Goal: Information Seeking & Learning: Learn about a topic

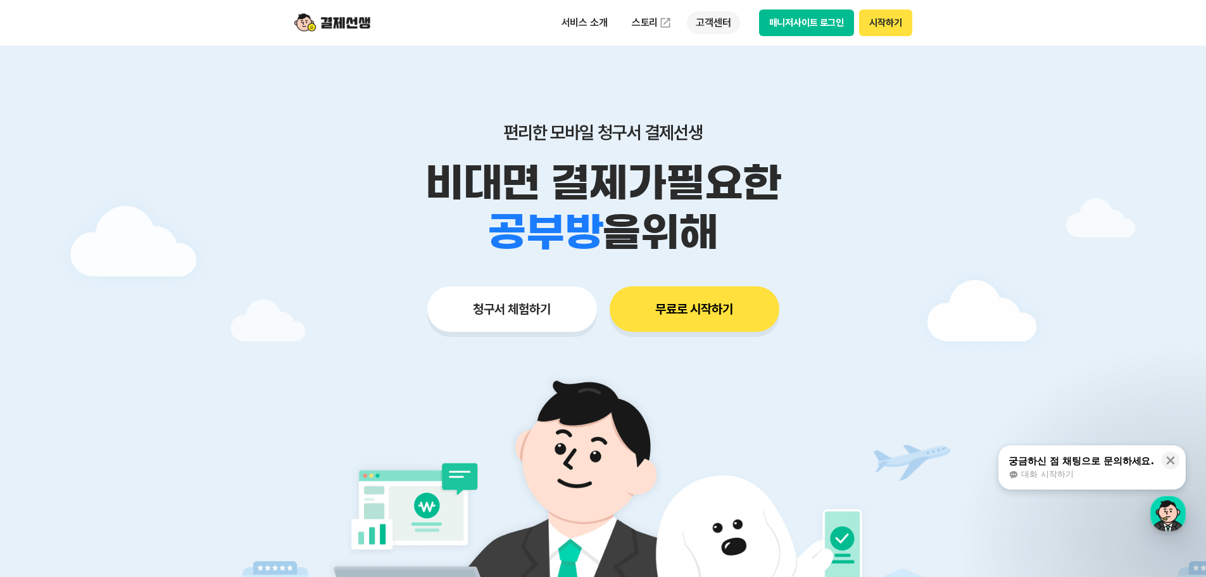
click at [724, 23] on p "고객센터" at bounding box center [713, 22] width 53 height 23
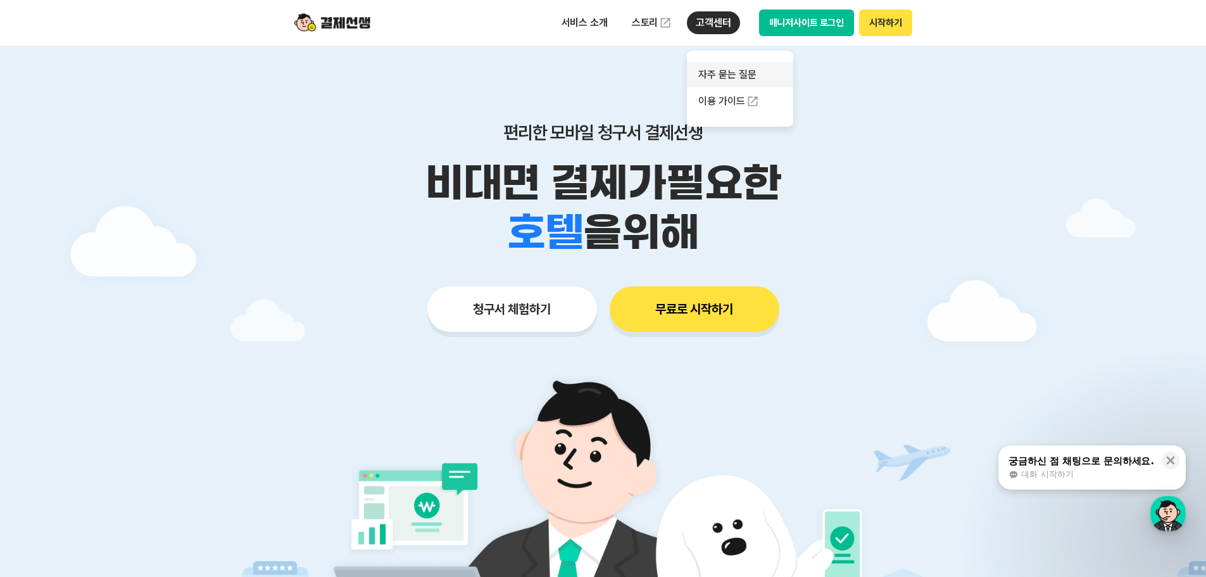
click at [735, 78] on link "자주 묻는 질문" at bounding box center [740, 74] width 106 height 25
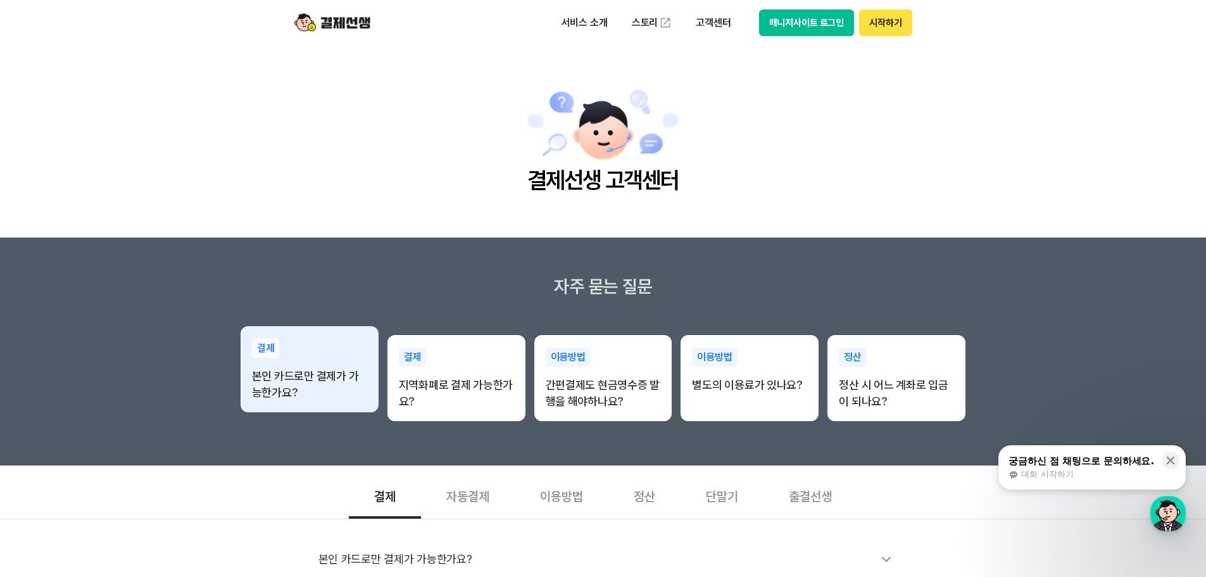
click at [342, 382] on p "본인 카드로만 결제가 가능한가요?" at bounding box center [309, 384] width 115 height 33
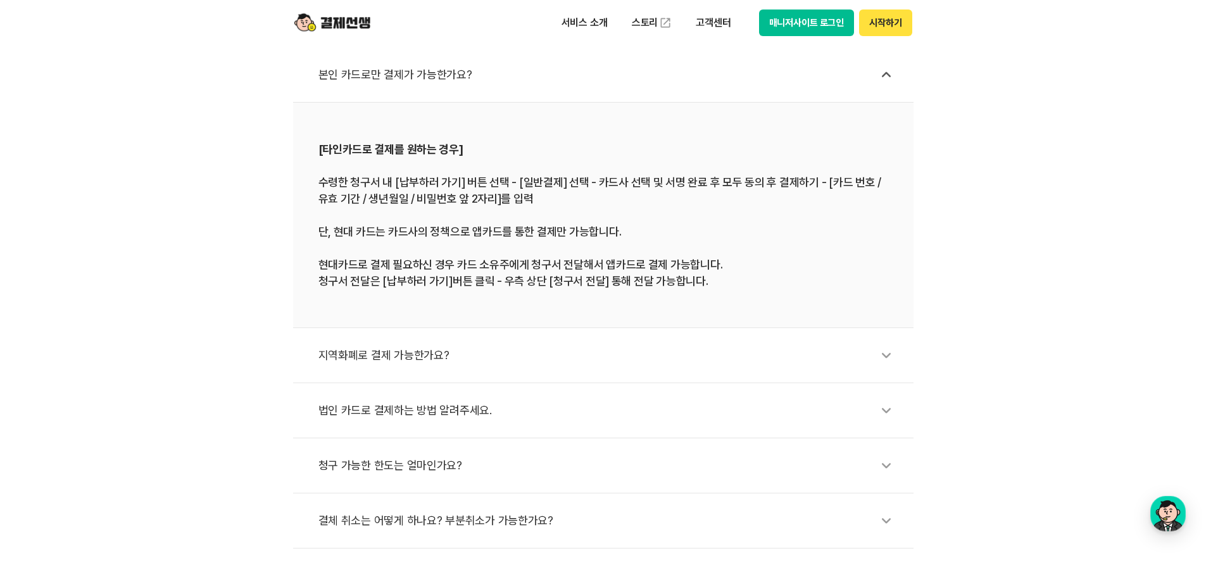
scroll to position [507, 0]
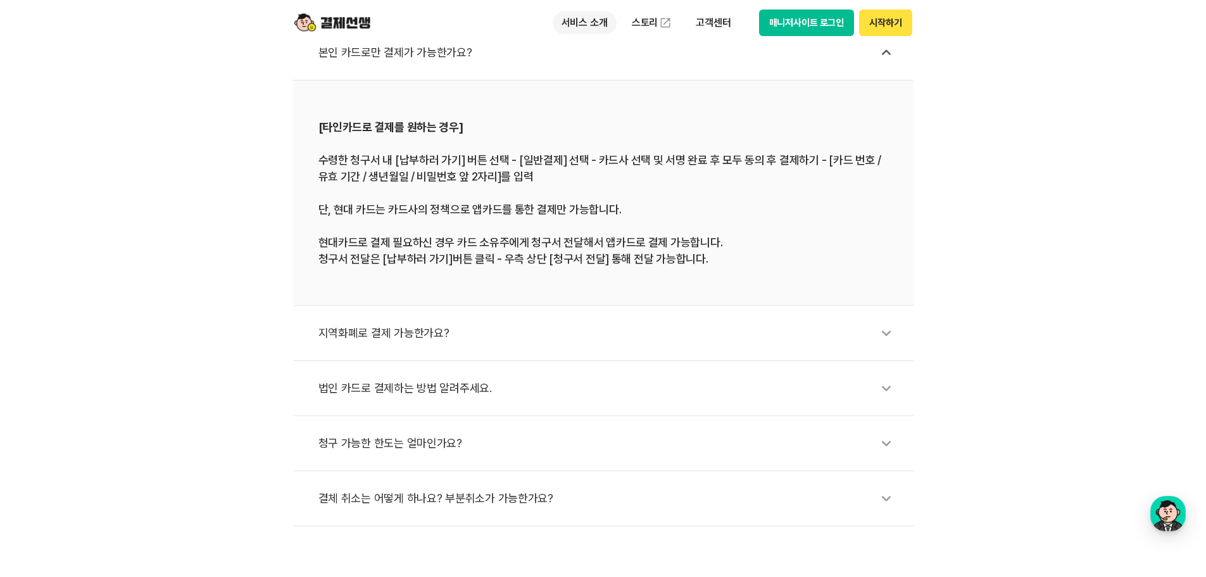
click at [585, 27] on p "서비스 소개" at bounding box center [585, 22] width 64 height 23
click at [594, 101] on link "결제하기" at bounding box center [606, 99] width 106 height 25
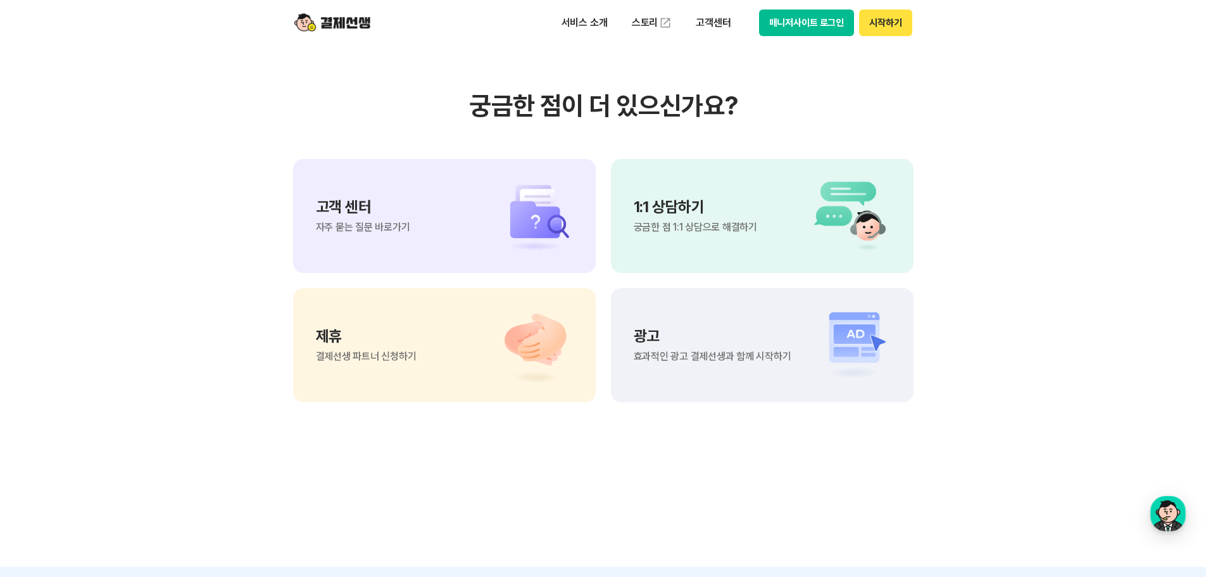
scroll to position [3483, 0]
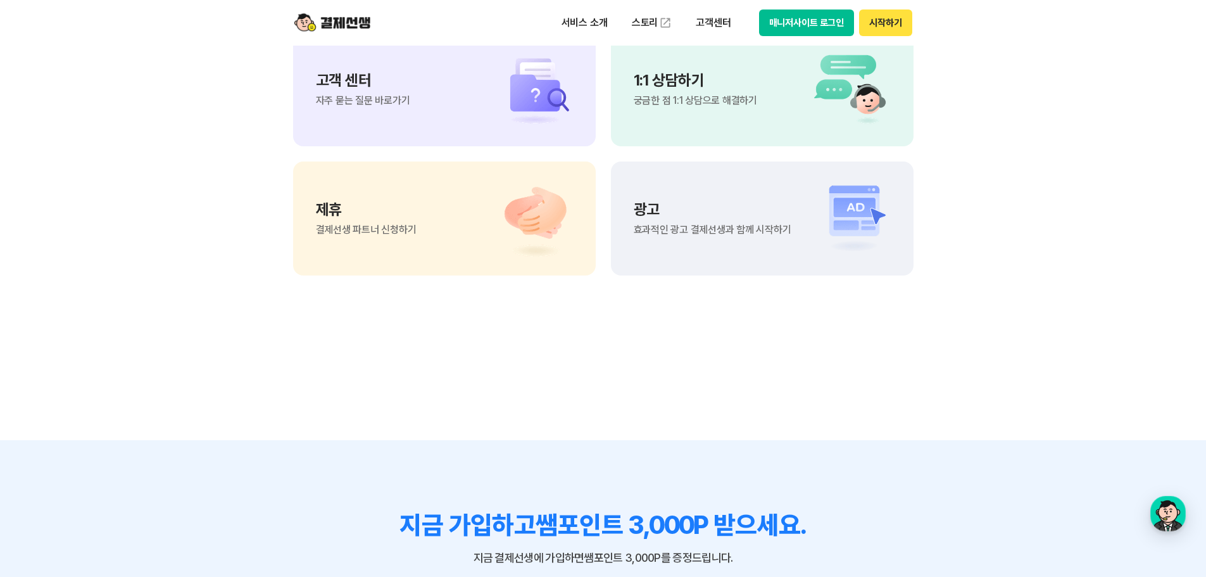
click at [678, 88] on p "1:1 상담하기" at bounding box center [695, 80] width 123 height 15
